Goal: Task Accomplishment & Management: Manage account settings

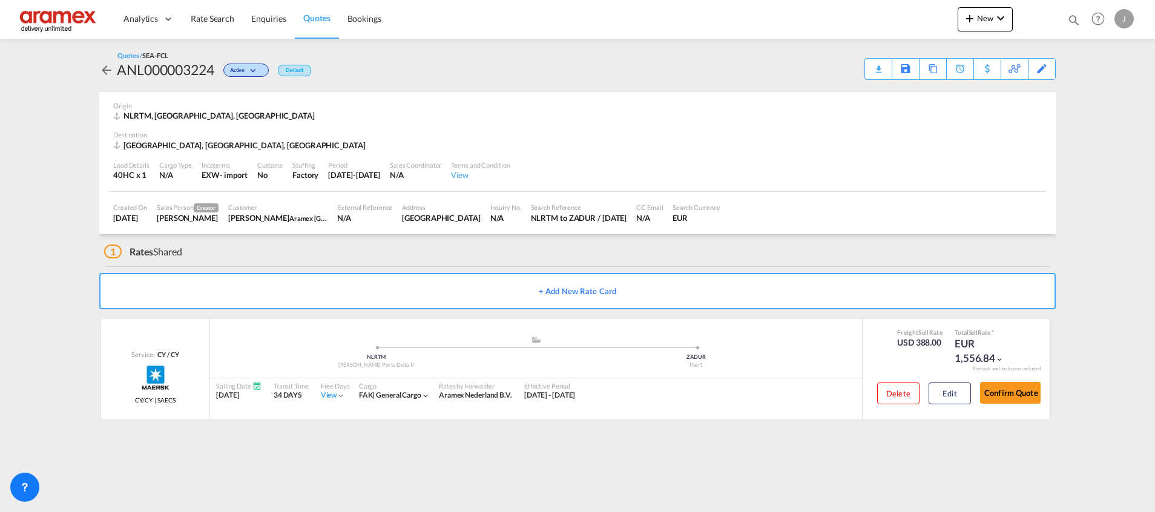
click at [324, 12] on span "Quotes" at bounding box center [316, 18] width 27 height 12
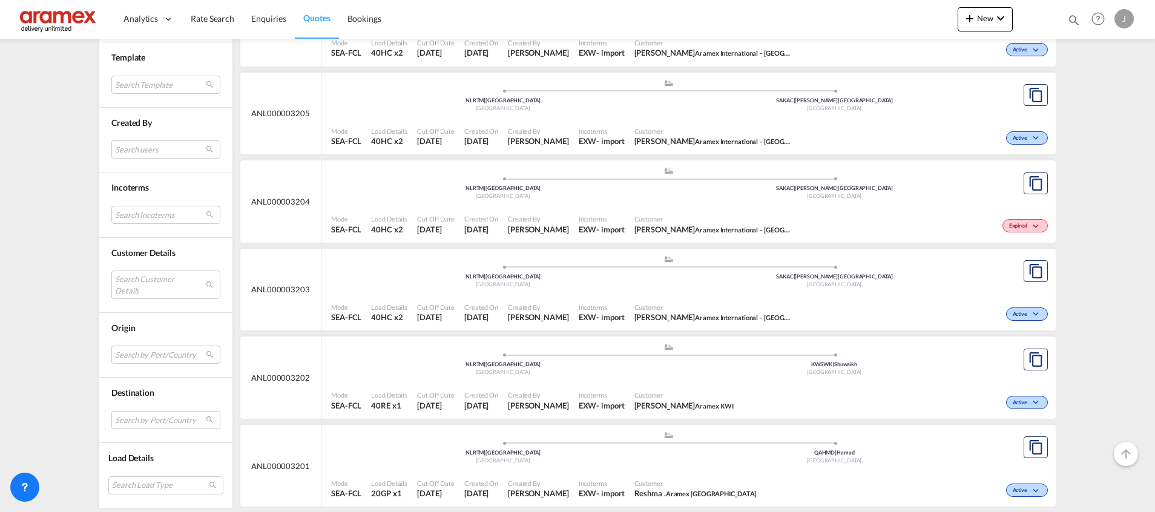
scroll to position [2179, 0]
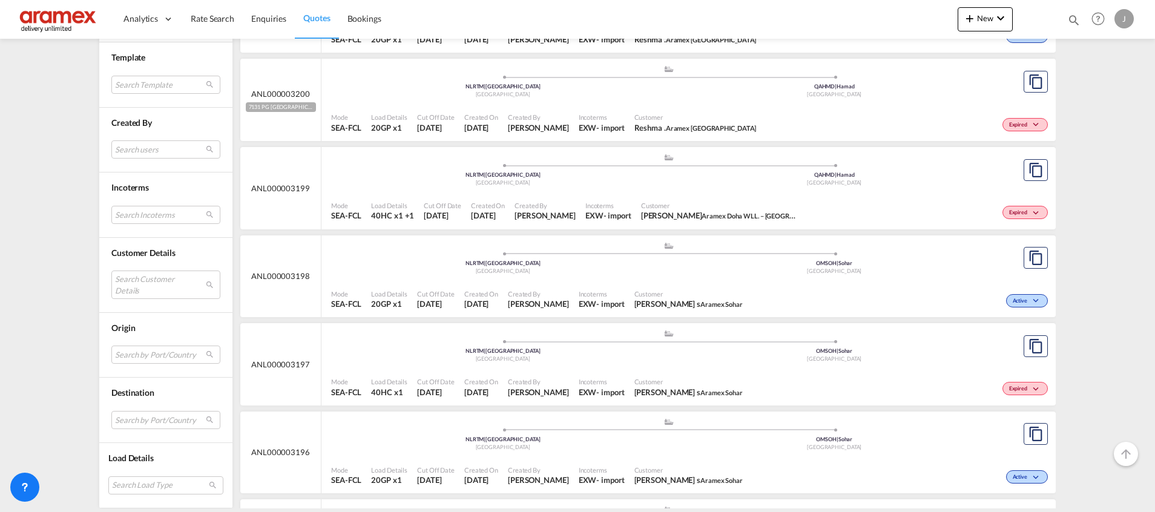
click at [917, 181] on div "[GEOGRAPHIC_DATA]" at bounding box center [835, 183] width 332 height 8
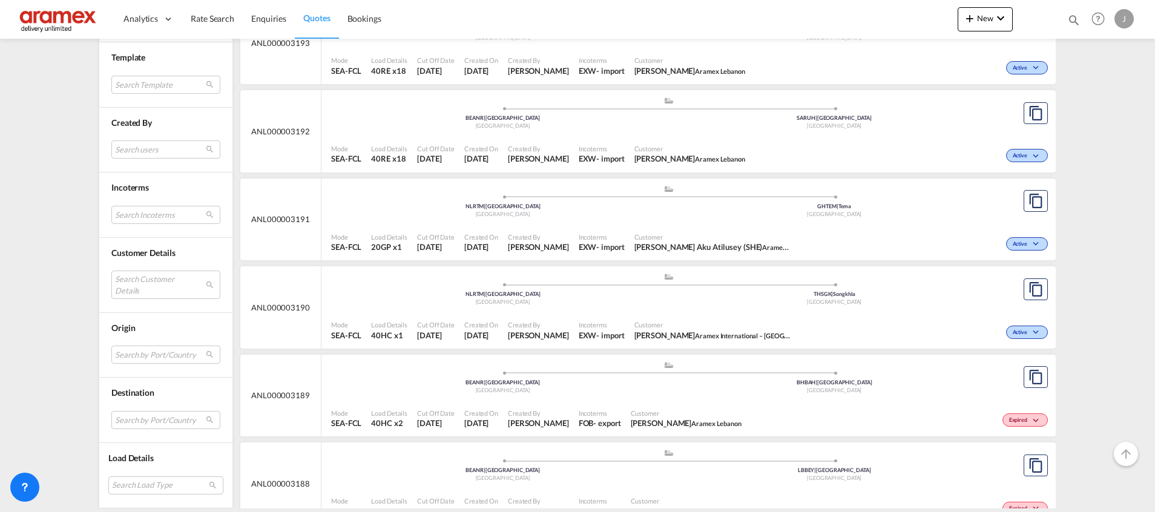
scroll to position [2814, 0]
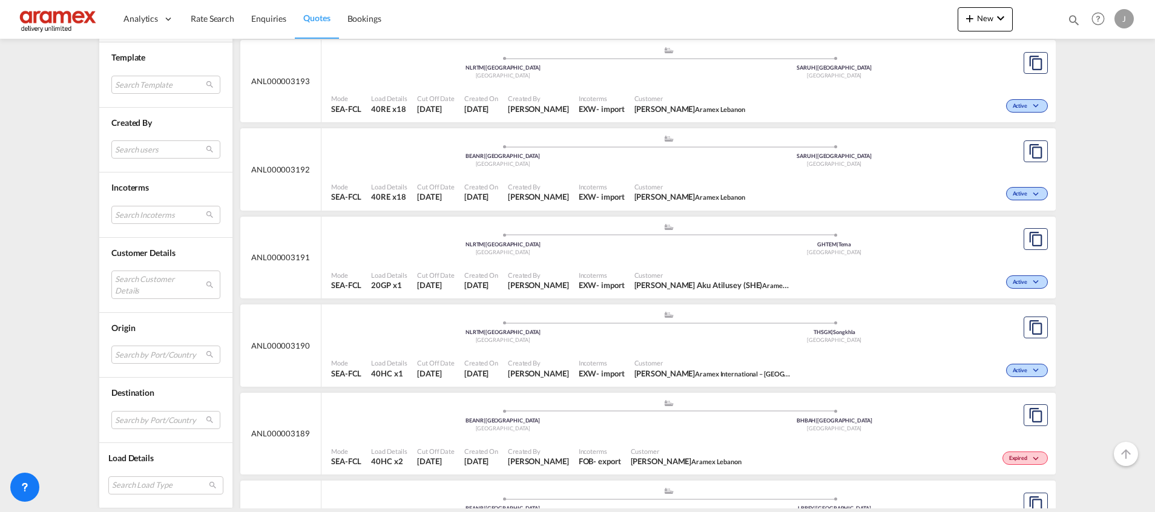
click at [927, 87] on div "Mode SEA-FCL Load Details 40RE x18 Cut Off Date [DATE] Created On [DATE] Create…" at bounding box center [688, 104] width 734 height 36
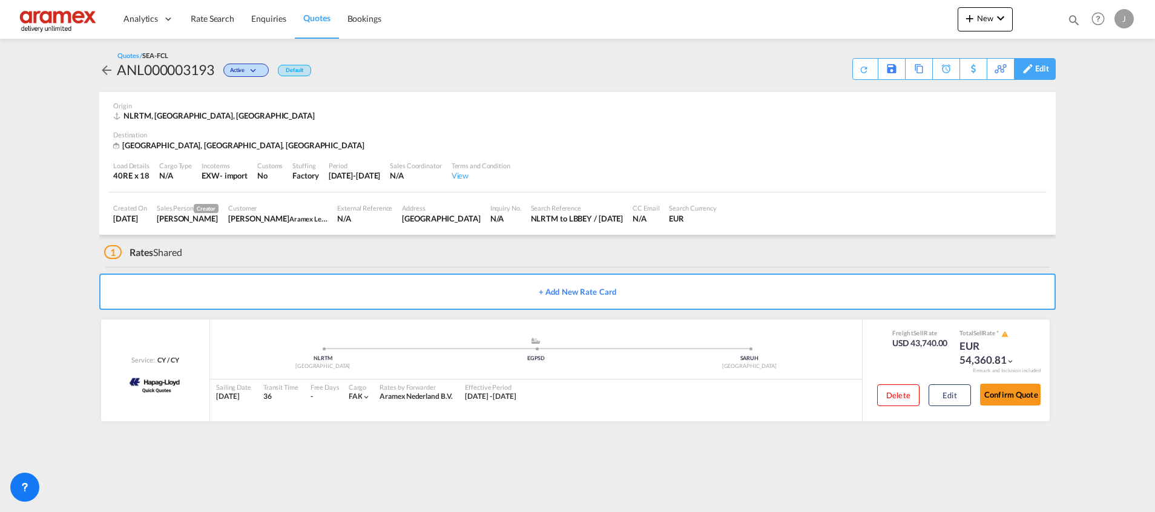
click at [1035, 68] on div "Edit" at bounding box center [1042, 69] width 14 height 21
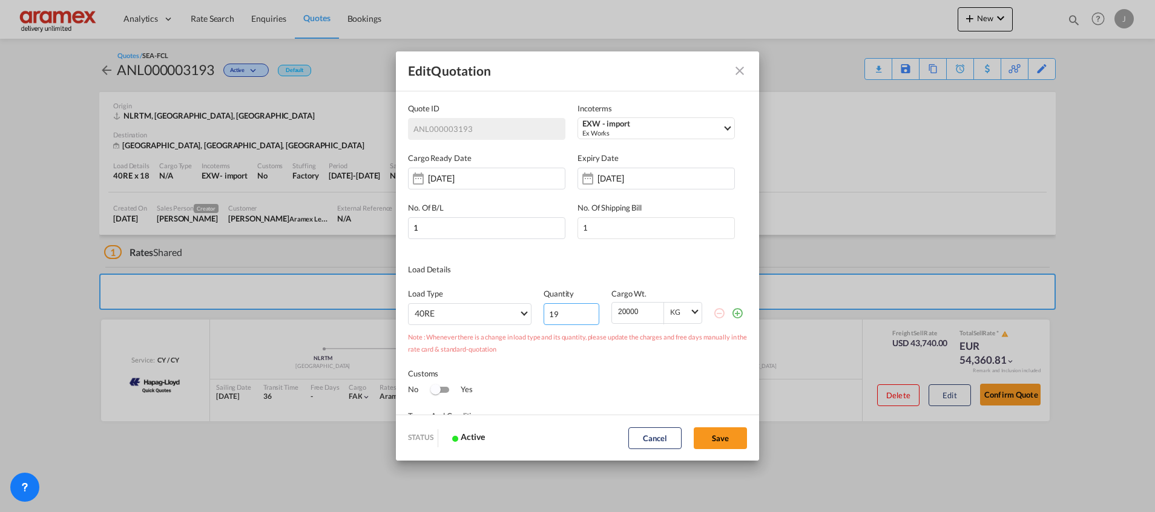
click at [580, 312] on input "19" at bounding box center [571, 314] width 56 height 22
click at [580, 312] on input "20" at bounding box center [571, 314] width 56 height 22
click at [580, 312] on input "21" at bounding box center [571, 314] width 56 height 22
click at [580, 312] on input "22" at bounding box center [571, 314] width 56 height 22
click at [580, 312] on input "23" at bounding box center [571, 314] width 56 height 22
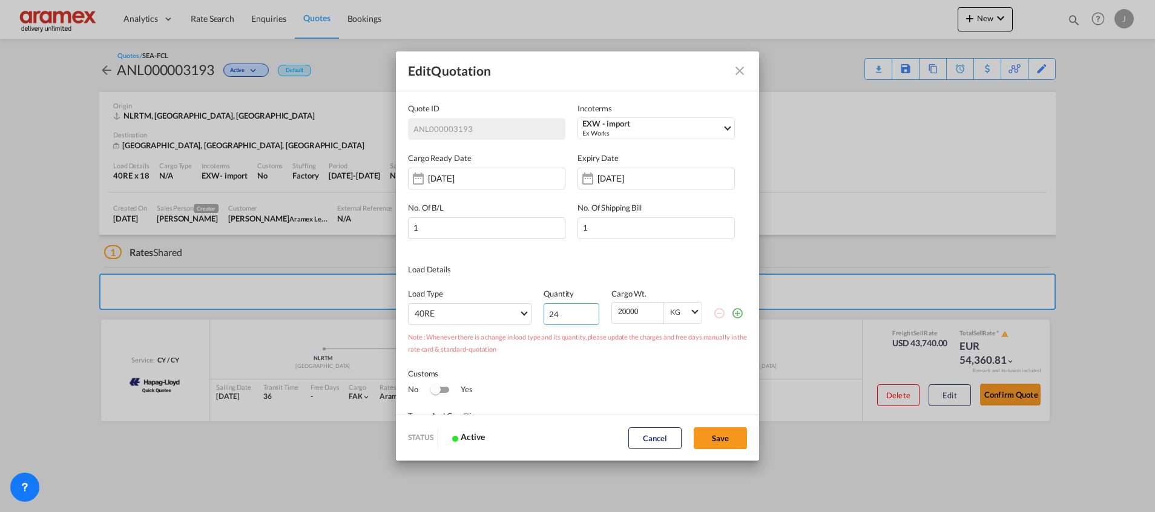
click at [580, 312] on input "24" at bounding box center [571, 314] width 56 height 22
click at [580, 312] on input "25" at bounding box center [571, 314] width 56 height 22
click at [580, 312] on input "26" at bounding box center [571, 314] width 56 height 22
type input "27"
click at [580, 312] on input "27" at bounding box center [571, 314] width 56 height 22
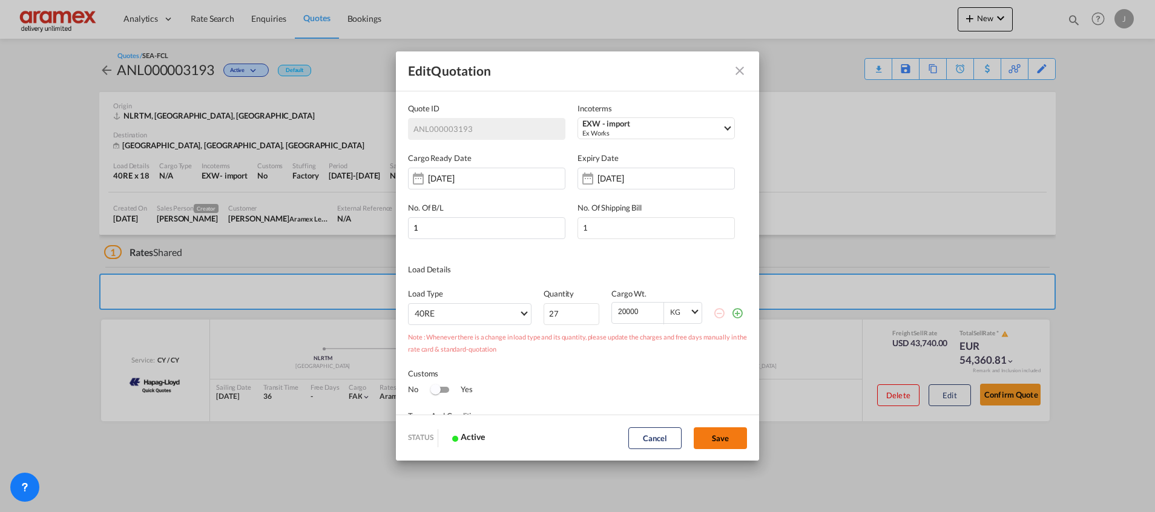
click at [716, 438] on button "Save" at bounding box center [720, 438] width 53 height 22
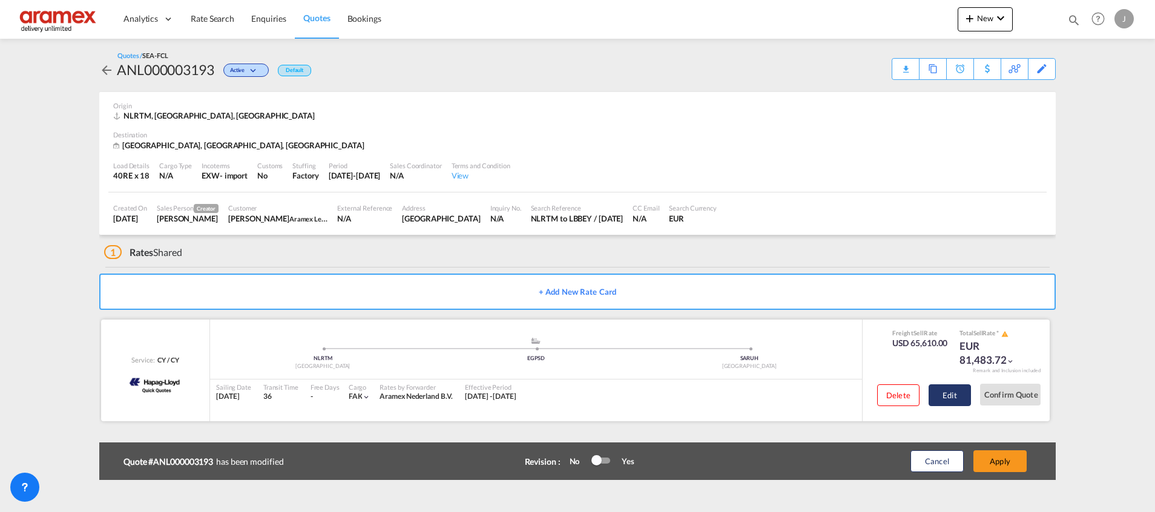
click at [952, 395] on button "Edit" at bounding box center [949, 395] width 42 height 22
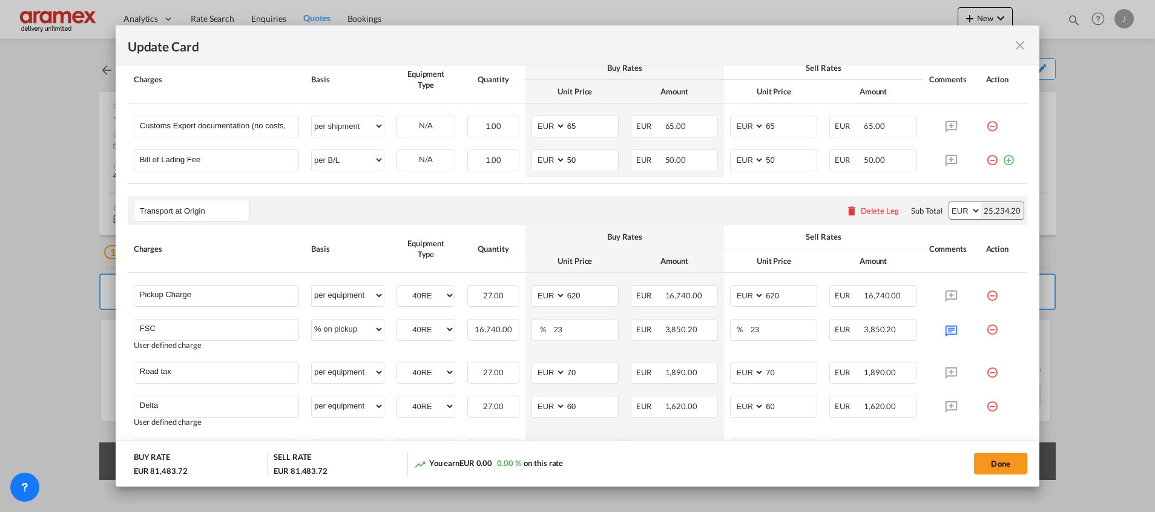
scroll to position [817, 0]
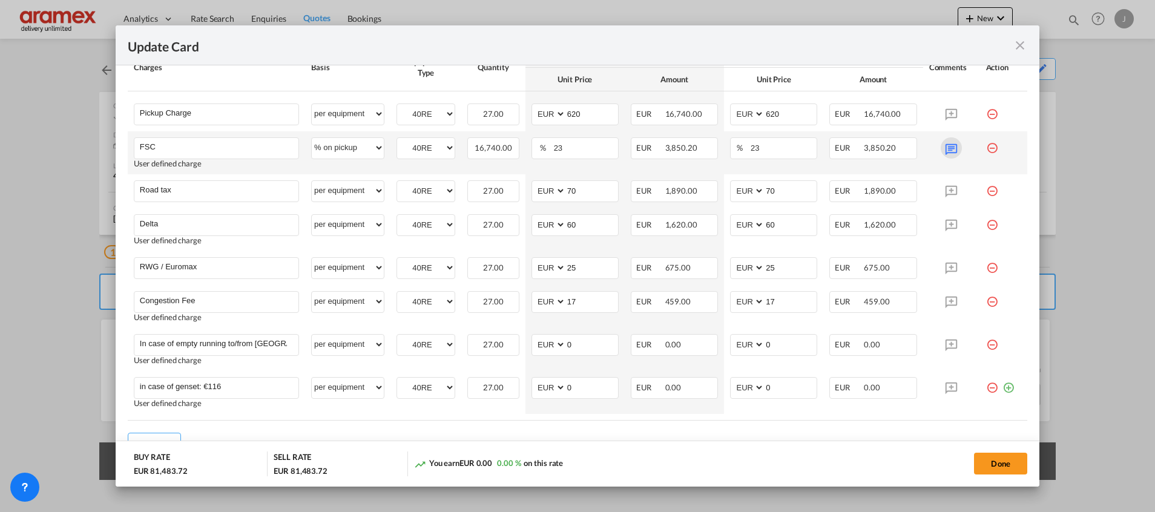
click at [940, 148] on md-icon "Update Card Port ..." at bounding box center [950, 147] width 21 height 21
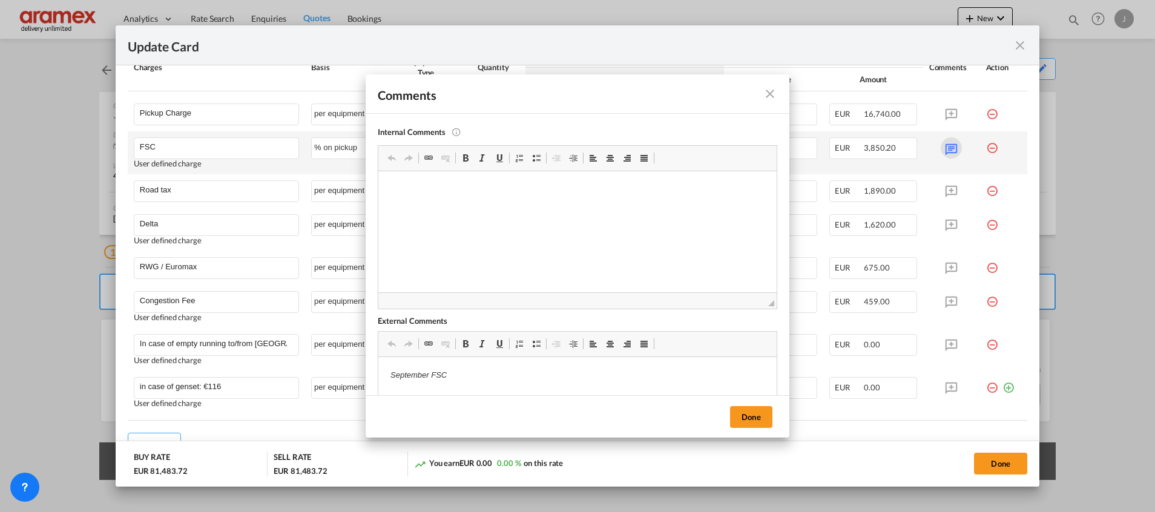
scroll to position [0, 0]
click at [766, 92] on md-icon "icon-close fg-AAA8AD m-0 pointer" at bounding box center [770, 94] width 15 height 15
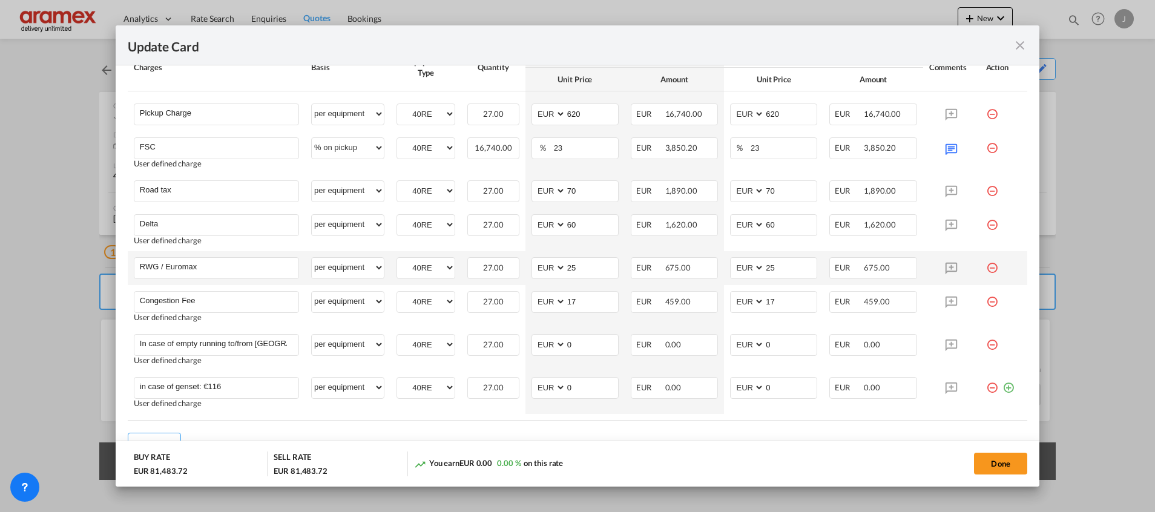
scroll to position [726, 0]
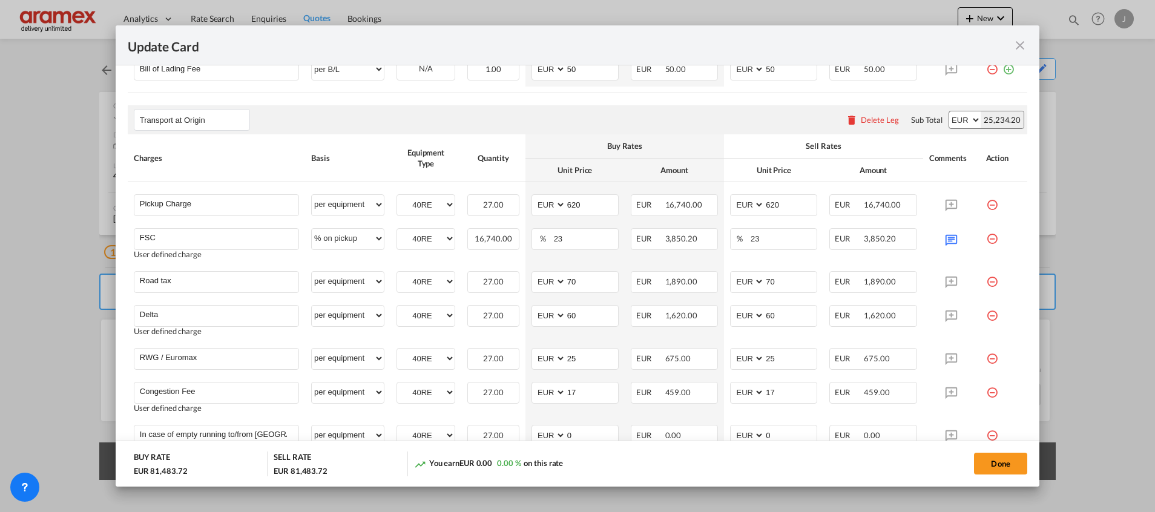
click at [986, 120] on div "25,234.20" at bounding box center [1001, 119] width 43 height 17
copy div "25,234.20"
